Goal: Task Accomplishment & Management: Manage account settings

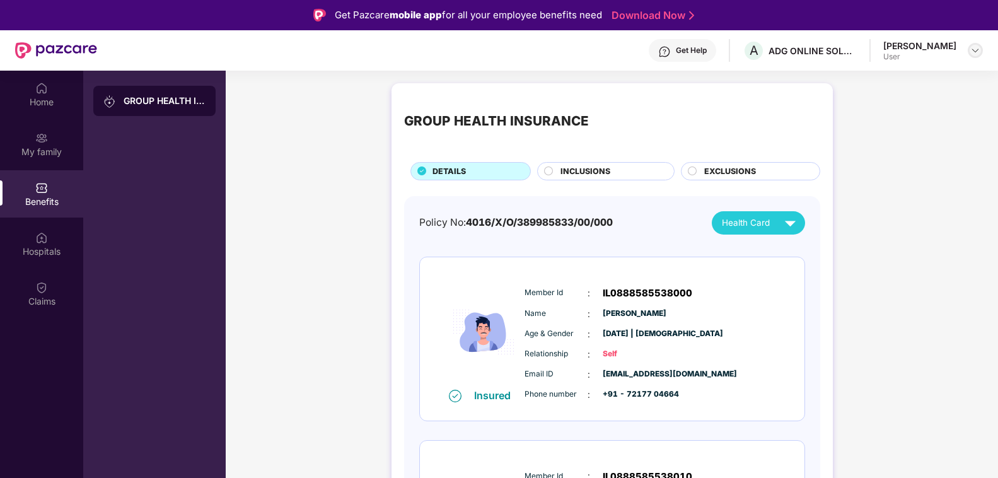
click at [971, 52] on img at bounding box center [975, 50] width 10 height 10
click at [860, 84] on div "Logout" at bounding box center [916, 80] width 164 height 25
